Goal: Task Accomplishment & Management: Use online tool/utility

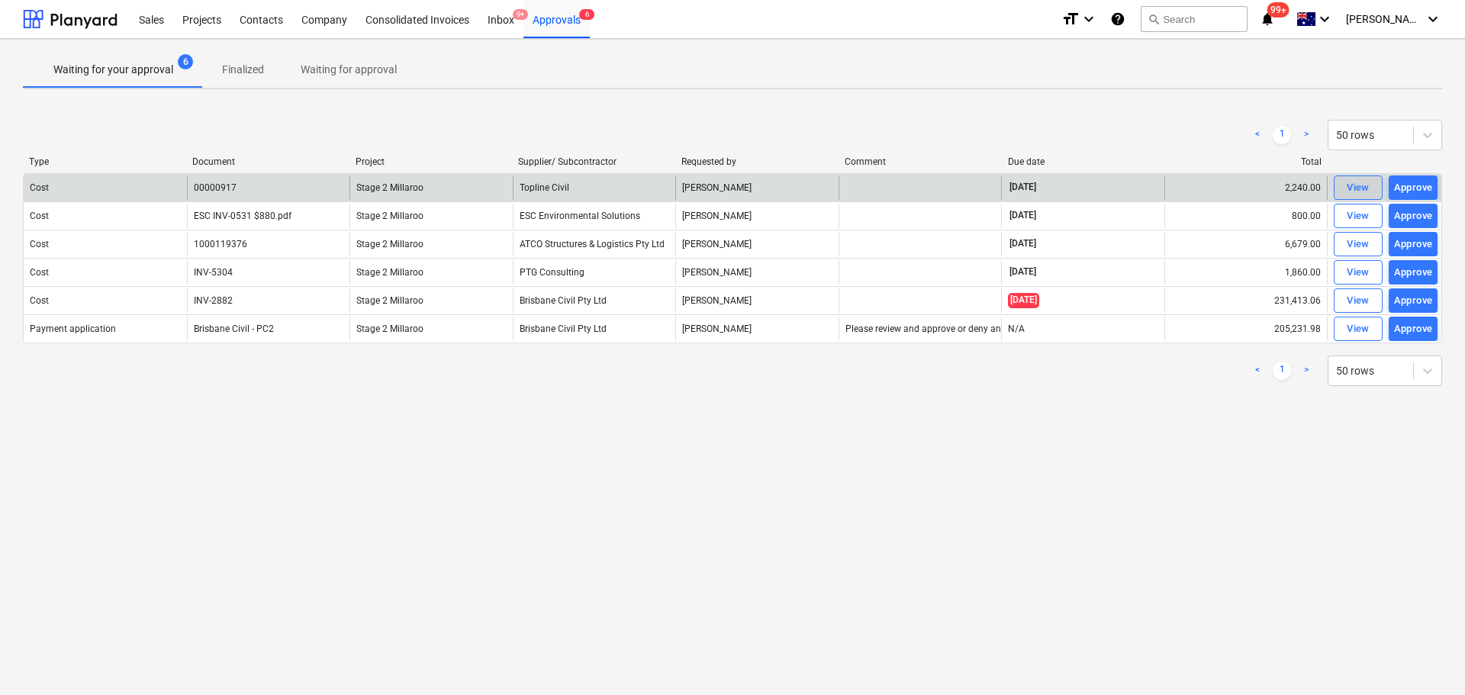
click at [976, 185] on span "View" at bounding box center [1359, 188] width 34 height 18
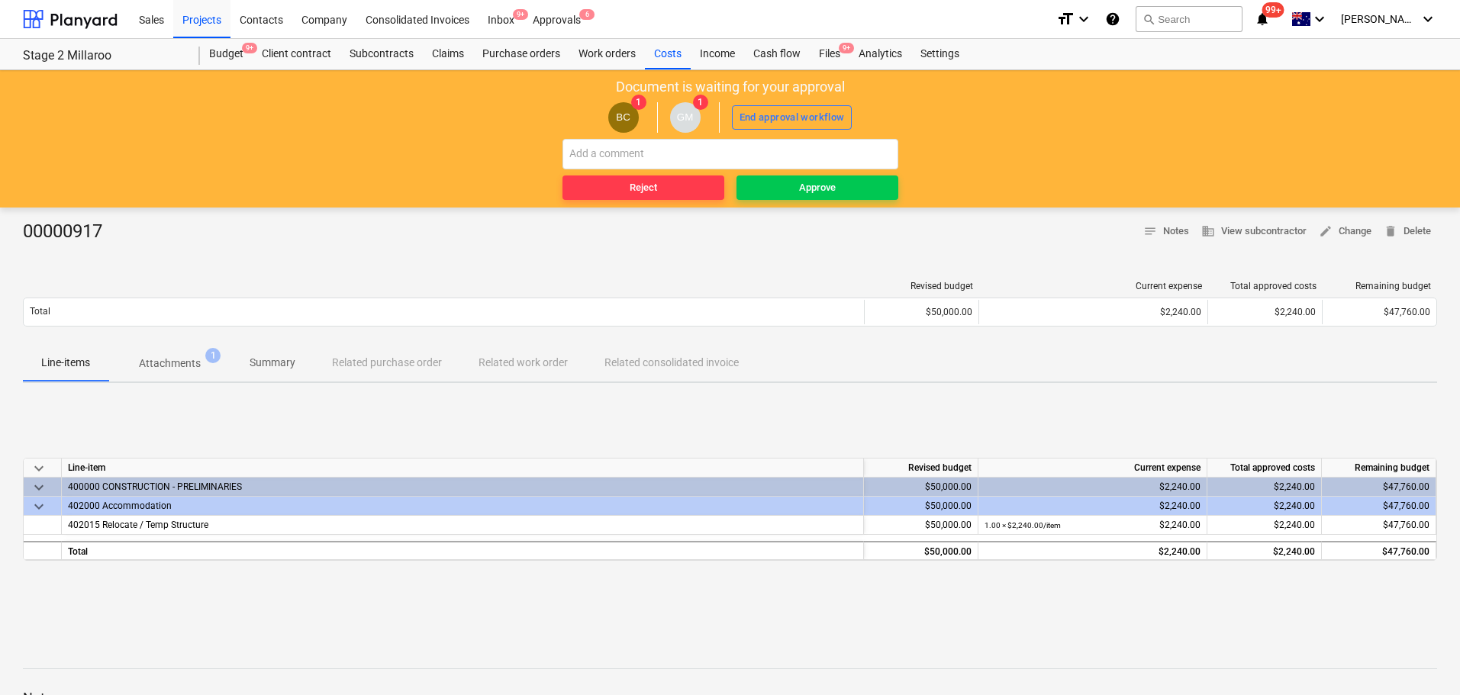
click at [160, 359] on p "Attachments" at bounding box center [170, 364] width 62 height 16
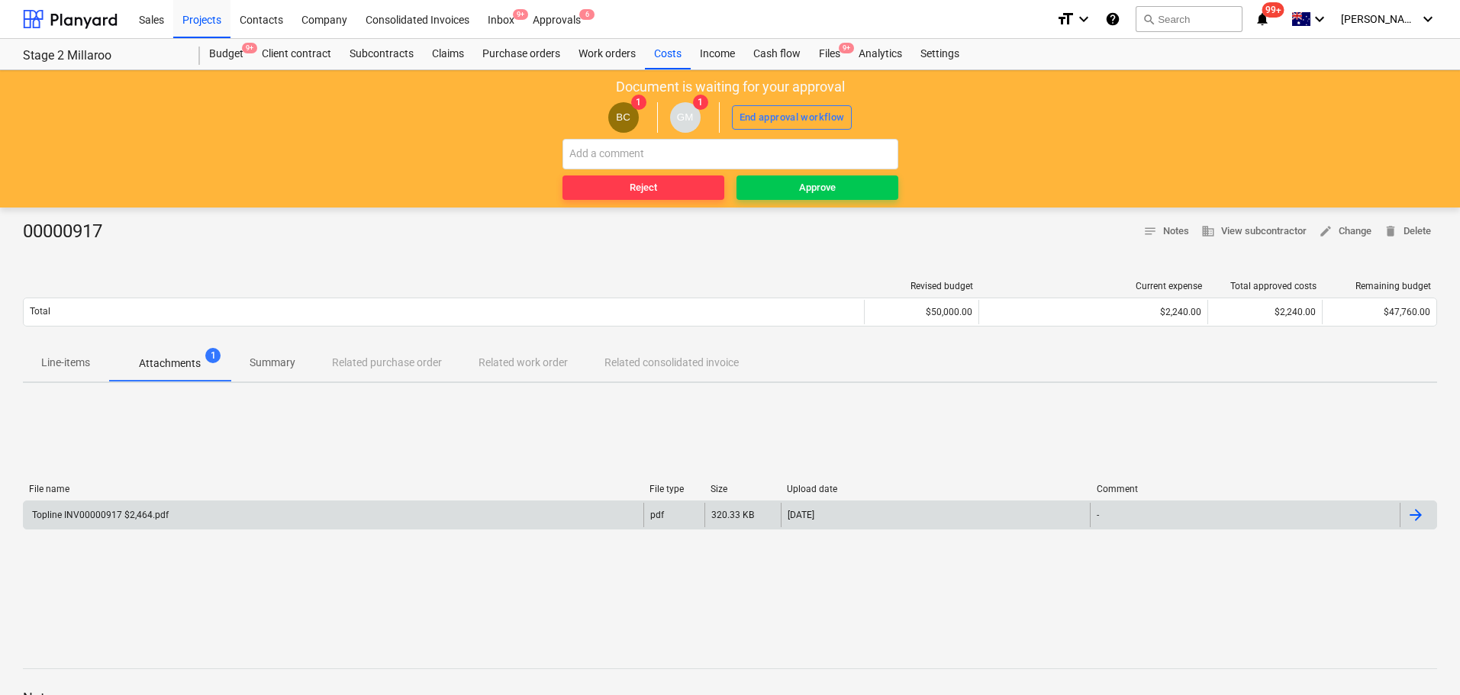
click at [107, 481] on div "Topline INV00000917 $2,464.pdf" at bounding box center [99, 515] width 139 height 11
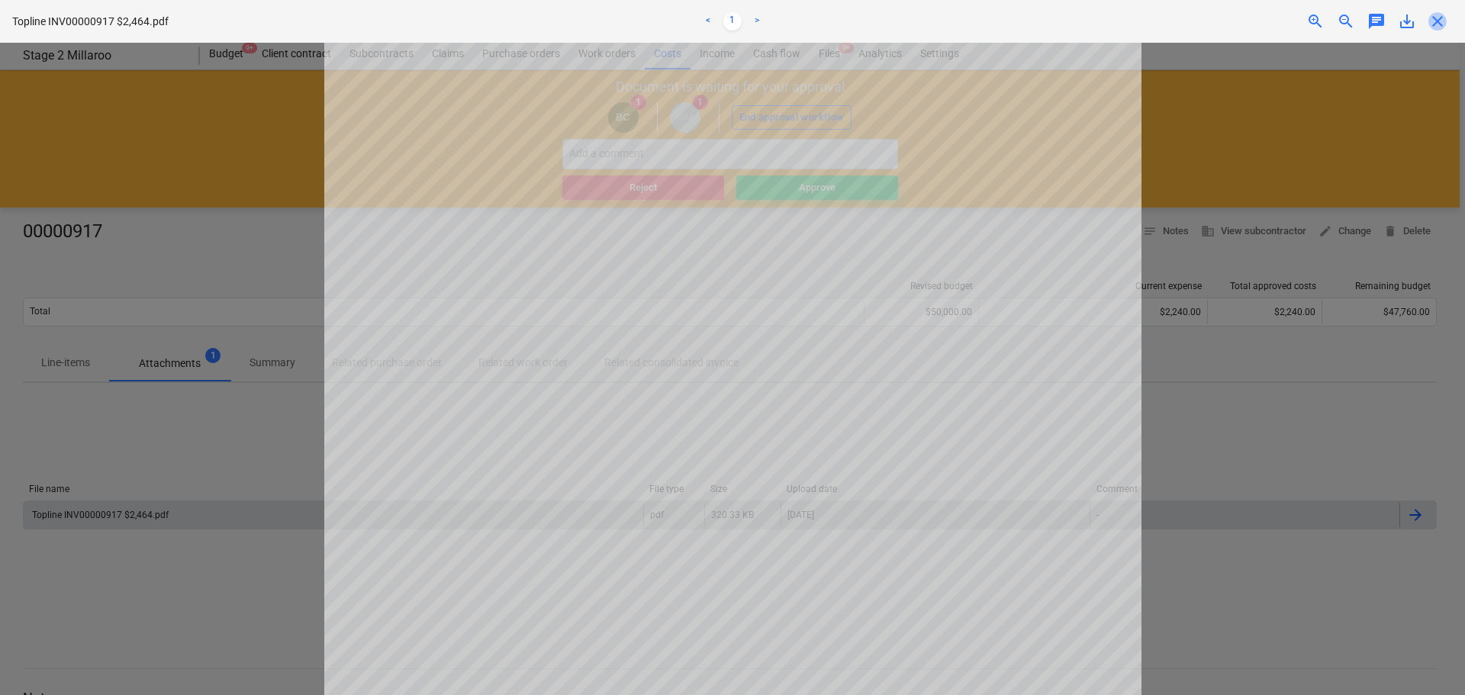
click at [976, 24] on span "close" at bounding box center [1438, 21] width 18 height 18
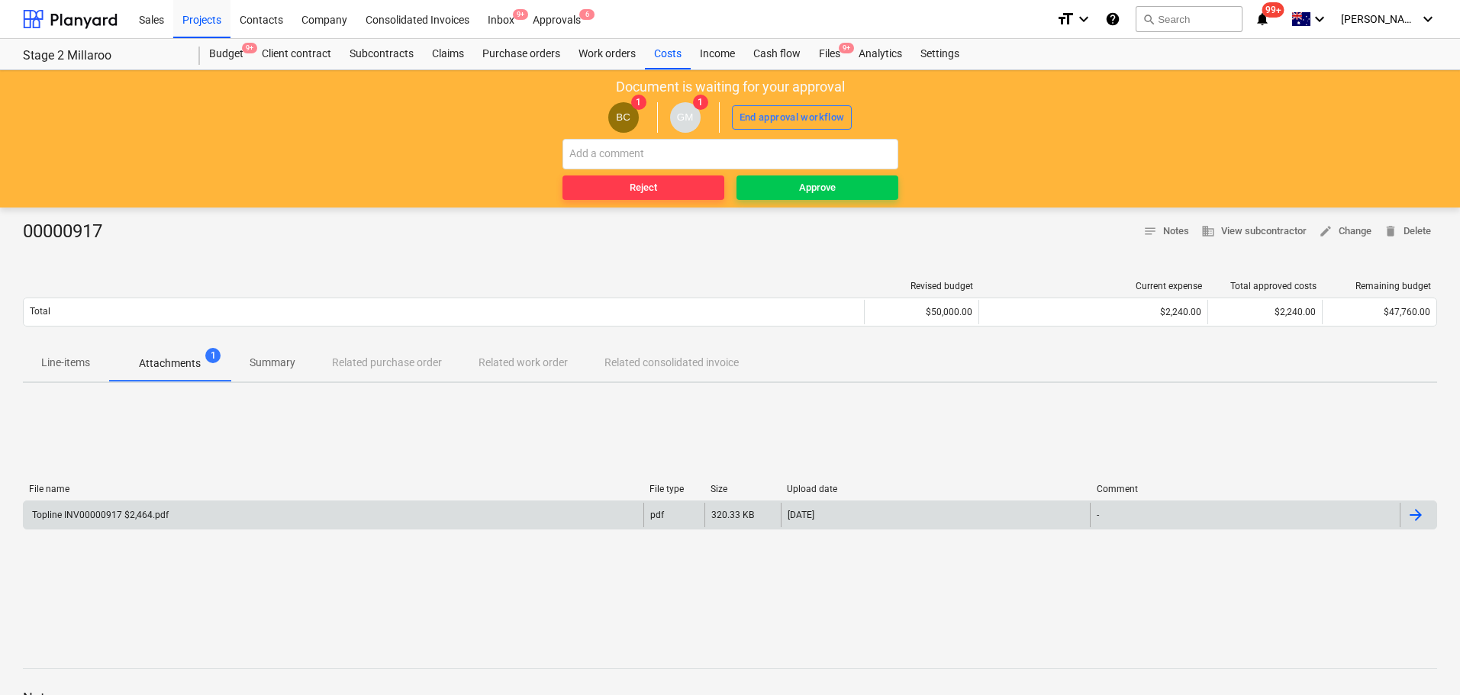
click at [69, 358] on p "Line-items" at bounding box center [65, 363] width 49 height 16
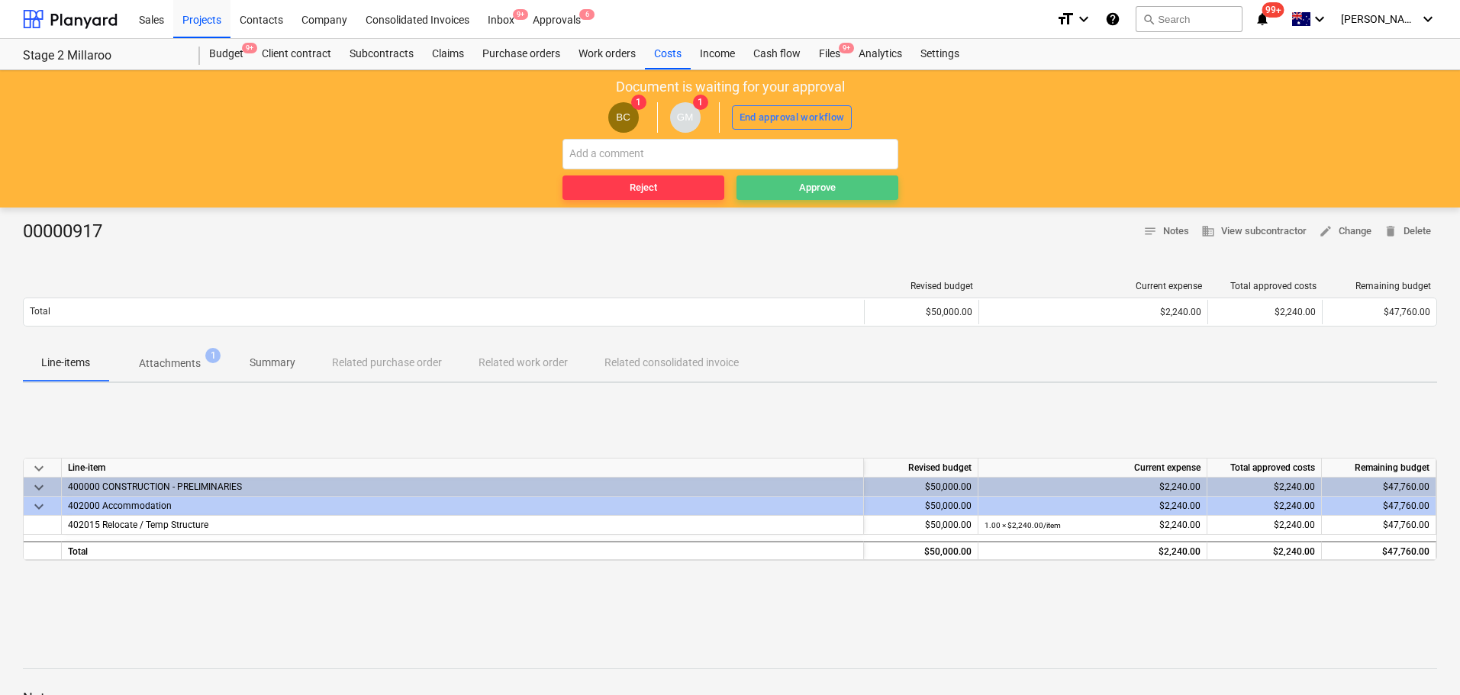
click at [818, 186] on div "Approve" at bounding box center [817, 188] width 37 height 18
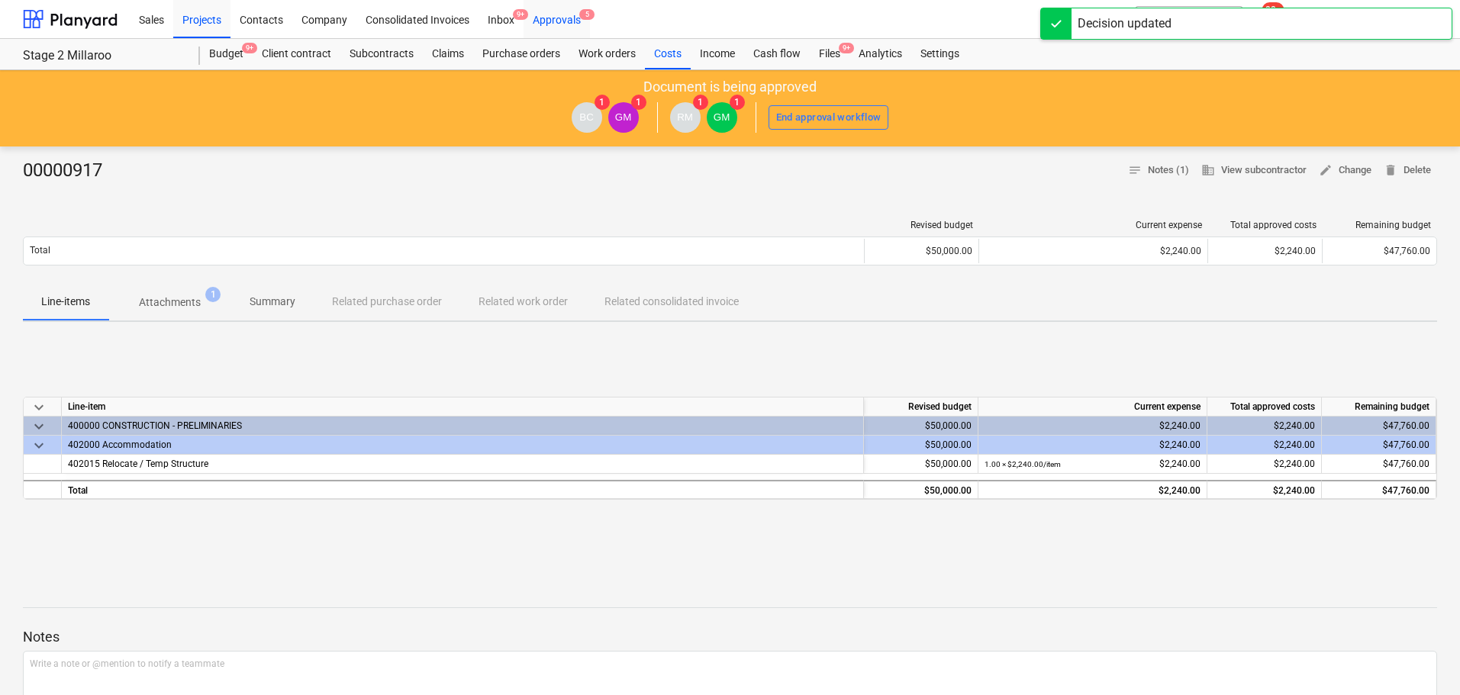
click at [567, 15] on div "Approvals 5" at bounding box center [557, 18] width 66 height 39
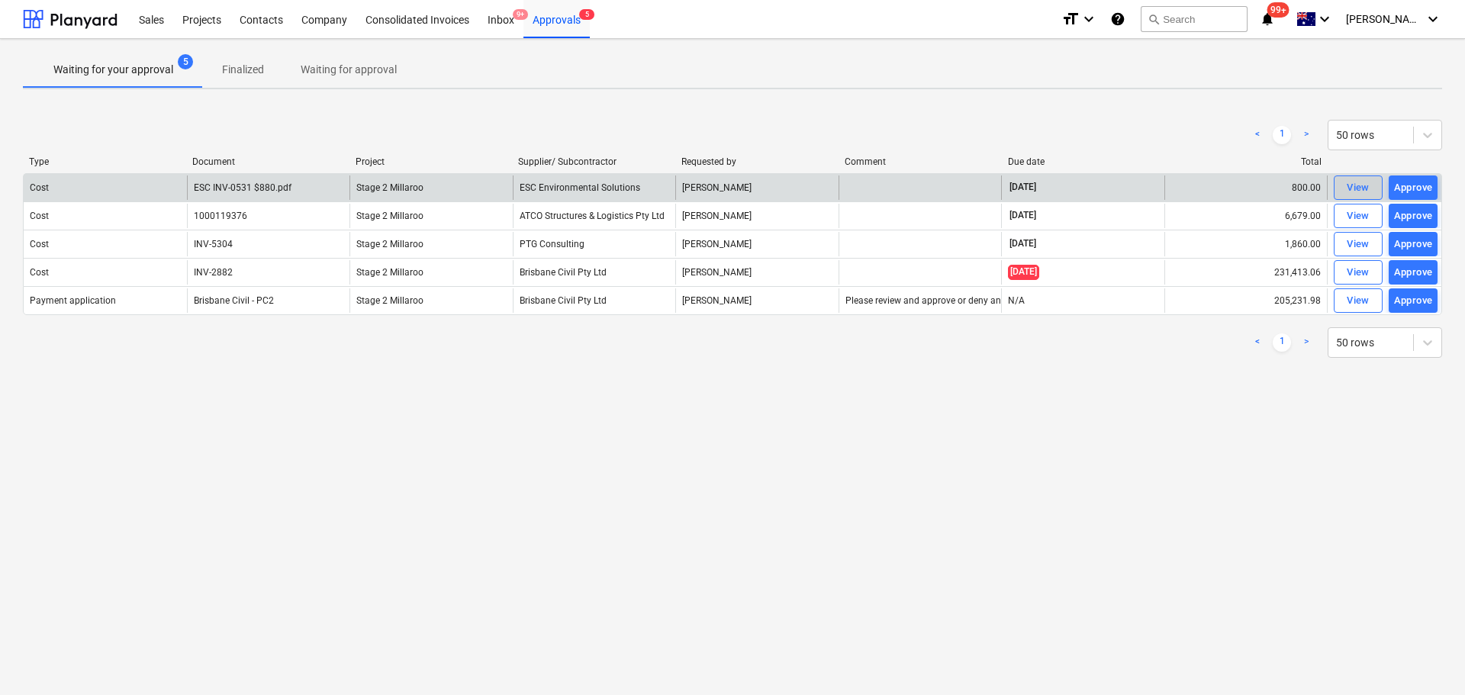
click at [976, 187] on div "View" at bounding box center [1358, 188] width 23 height 18
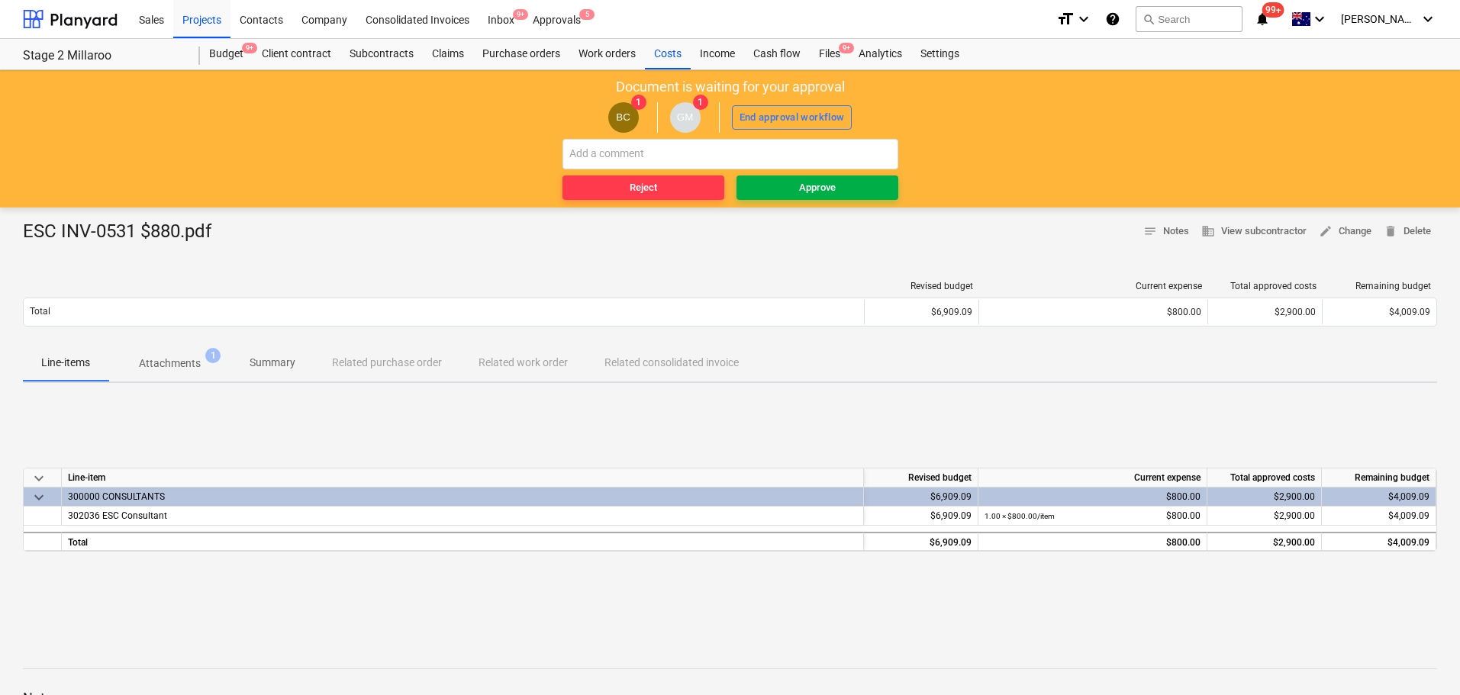
click at [806, 185] on div "Approve" at bounding box center [817, 188] width 37 height 18
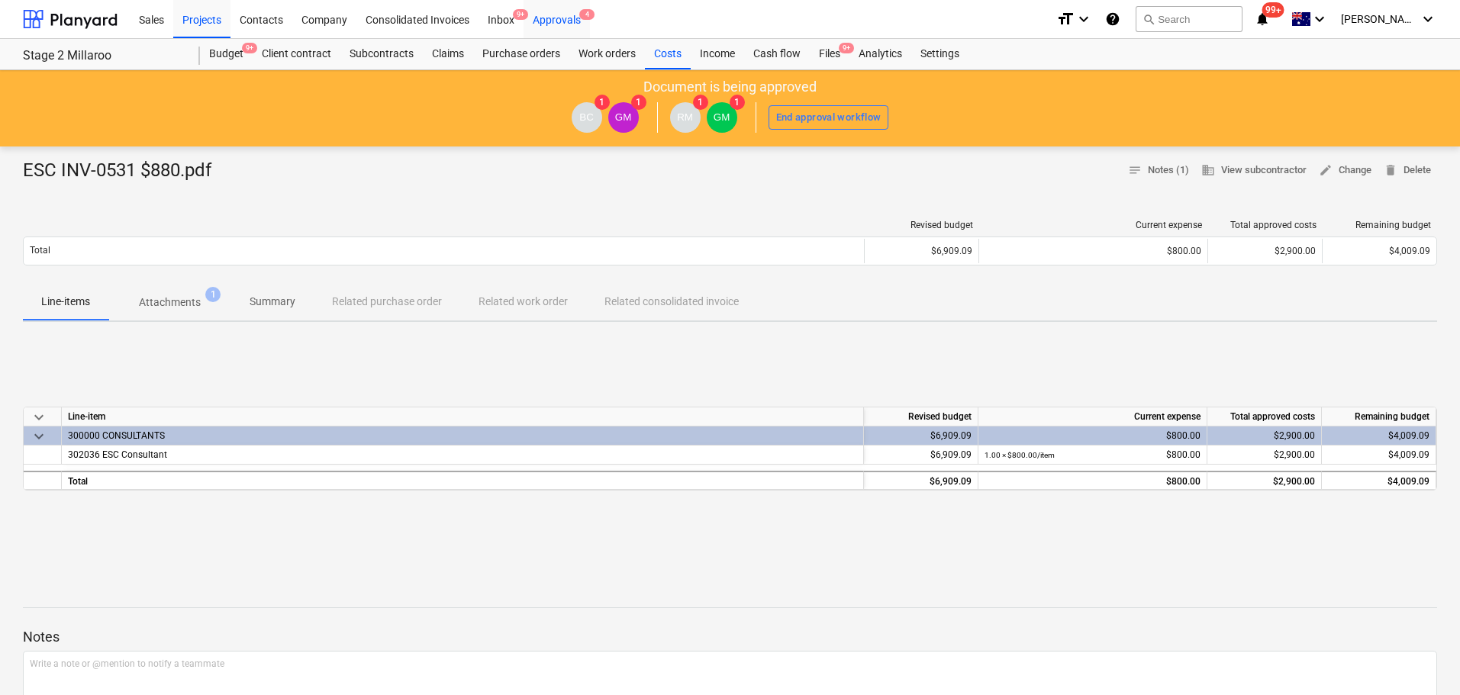
click at [564, 18] on div "Approvals 4" at bounding box center [557, 18] width 66 height 39
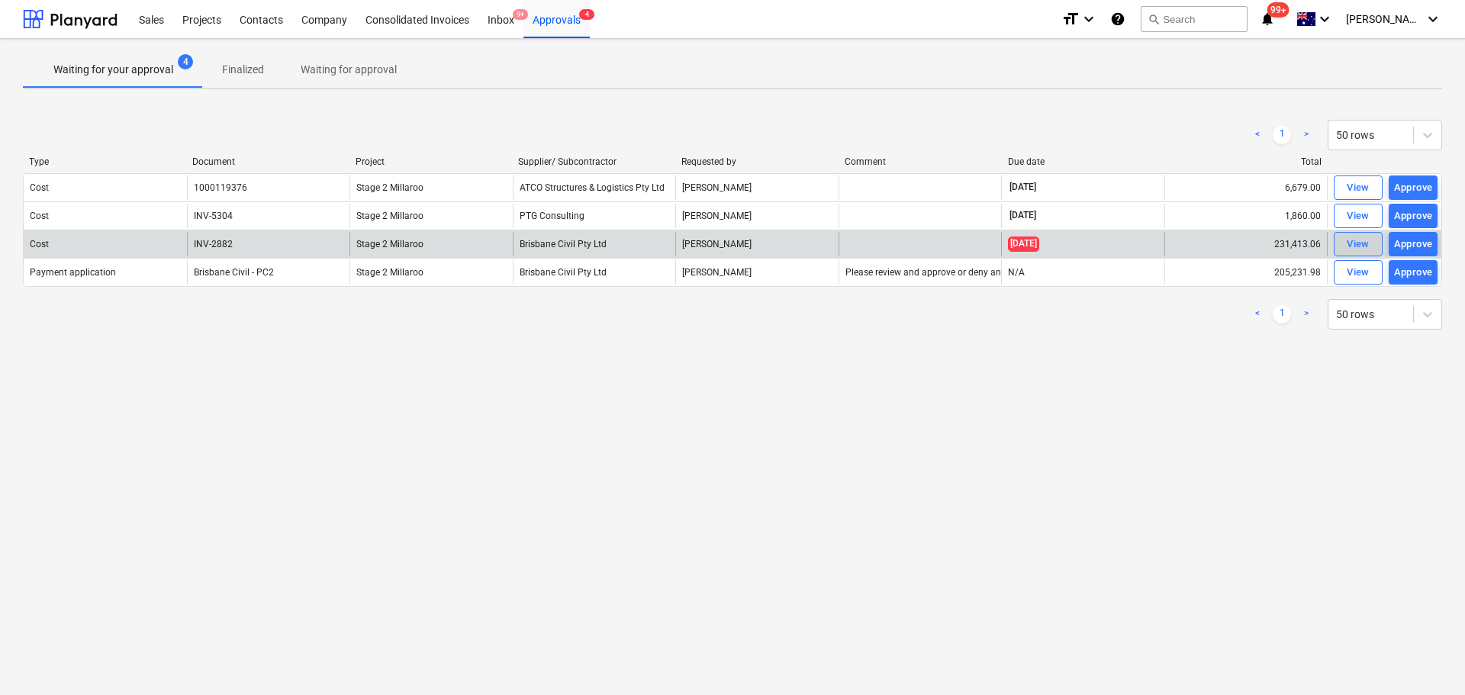
click at [976, 246] on div "View" at bounding box center [1358, 245] width 23 height 18
